Goal: Navigation & Orientation: Find specific page/section

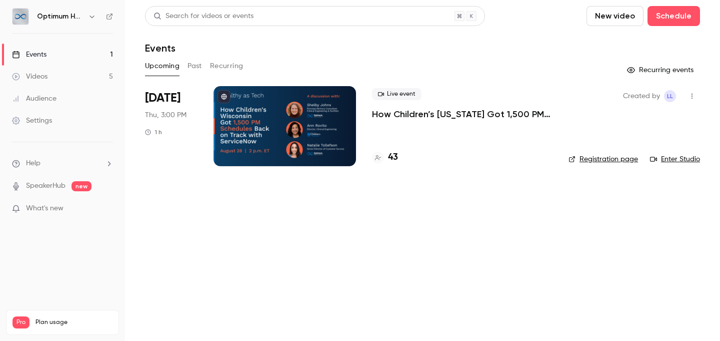
click at [674, 159] on link "Enter Studio" at bounding box center [675, 159] width 50 height 10
click at [607, 160] on link "Registration page" at bounding box center [604, 159] width 70 height 10
